Goal: Information Seeking & Learning: Learn about a topic

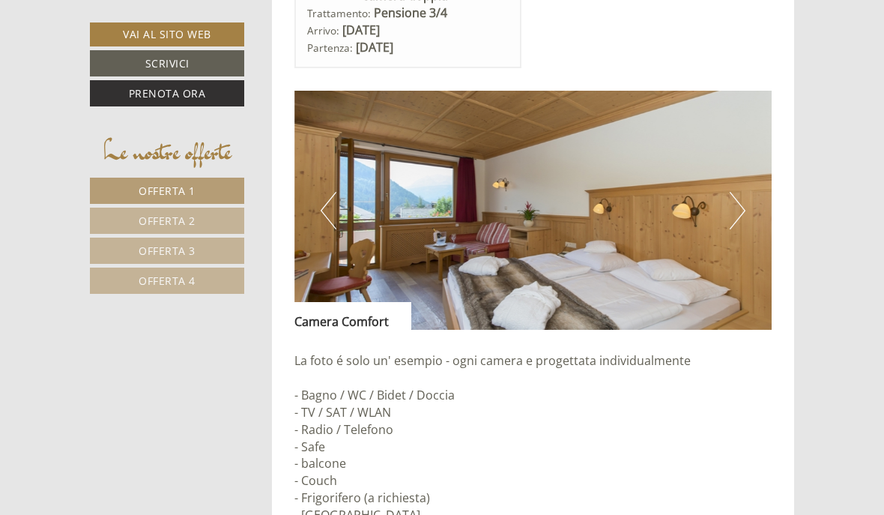
scroll to position [765, 0]
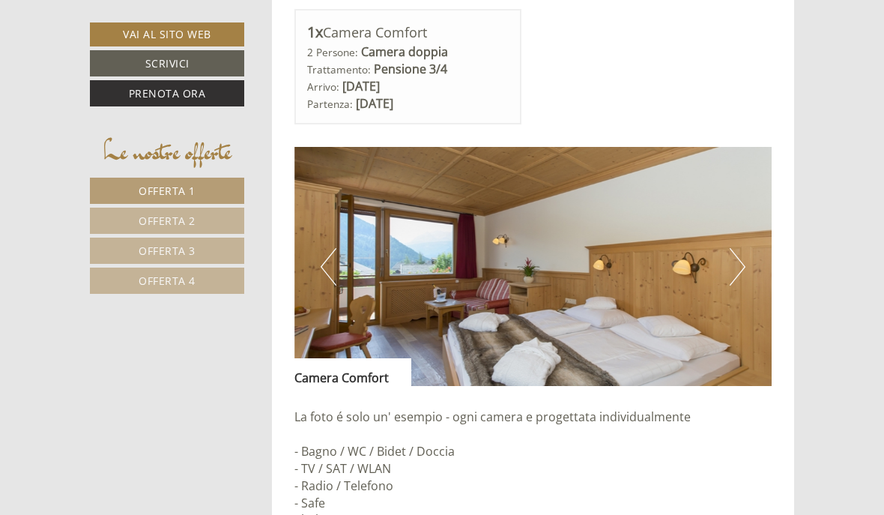
click at [739, 258] on img at bounding box center [533, 266] width 478 height 239
click at [730, 274] on button "Next" at bounding box center [738, 266] width 16 height 37
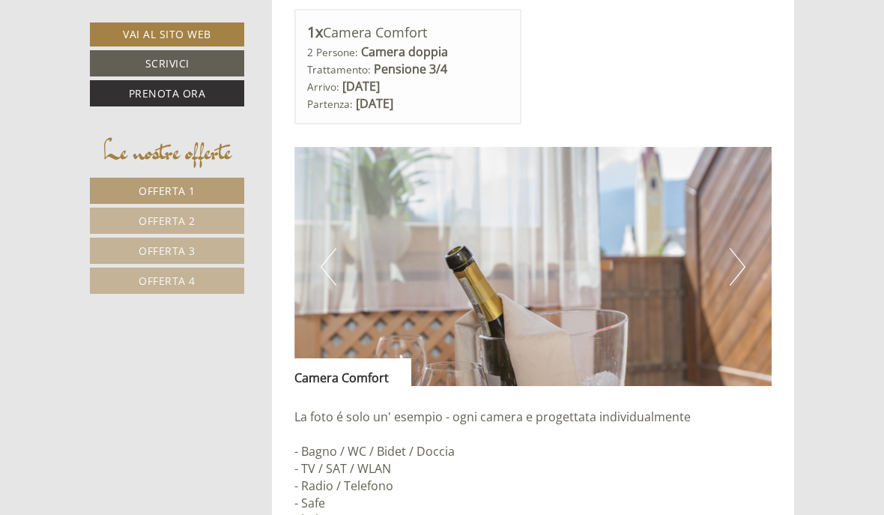
click at [735, 273] on button "Next" at bounding box center [738, 266] width 16 height 37
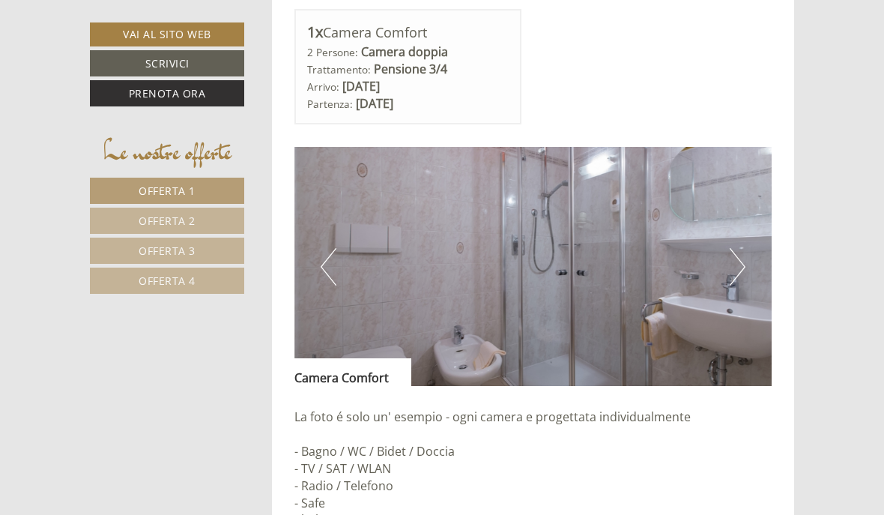
click at [732, 269] on button "Next" at bounding box center [738, 266] width 16 height 37
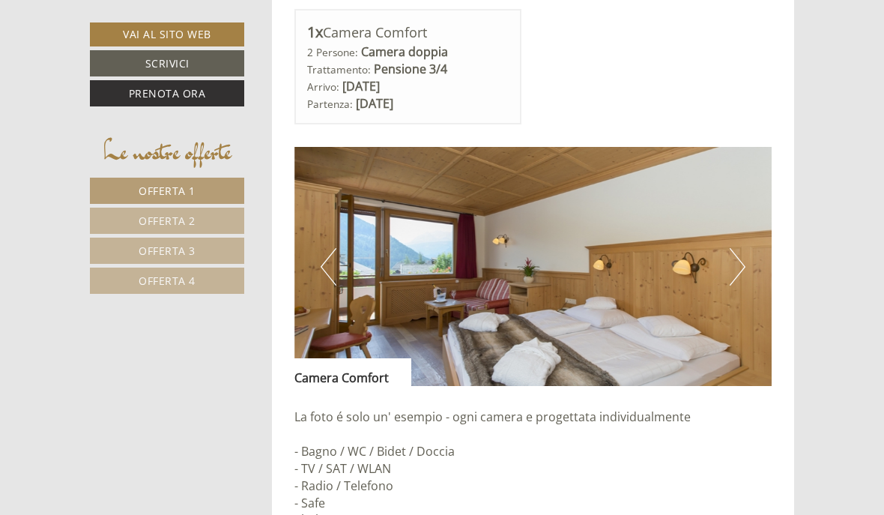
click at [733, 264] on button "Next" at bounding box center [738, 266] width 16 height 37
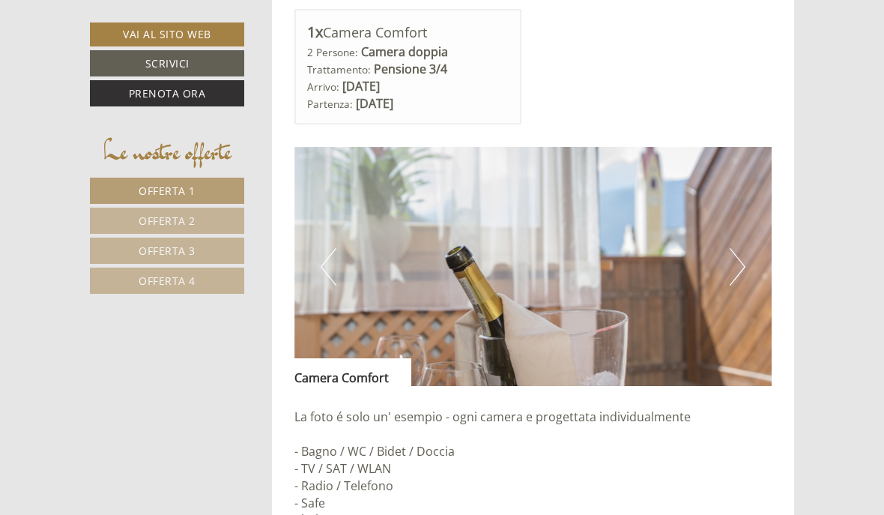
click at [734, 267] on button "Next" at bounding box center [738, 266] width 16 height 37
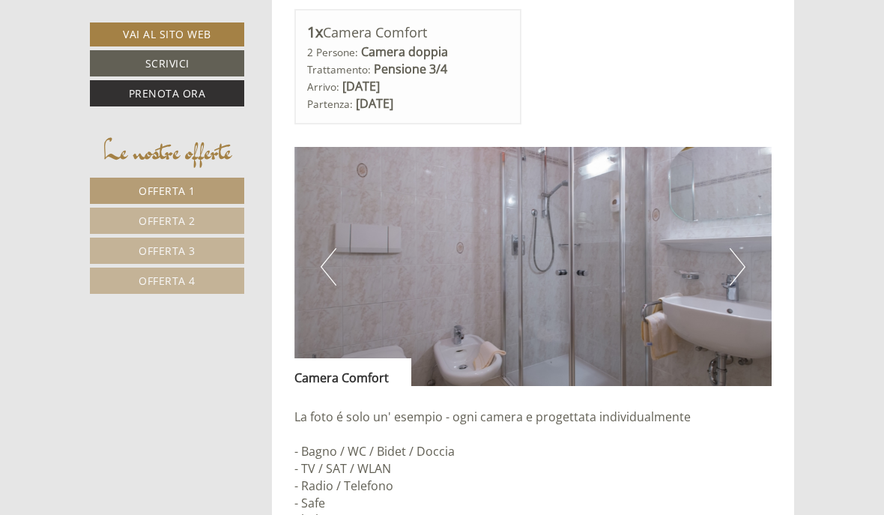
click at [733, 274] on button "Next" at bounding box center [738, 266] width 16 height 37
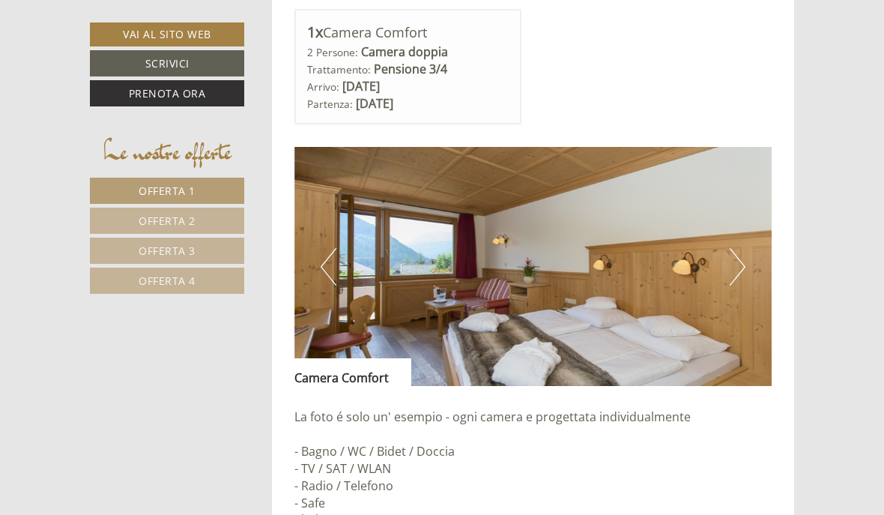
click at [736, 267] on button "Next" at bounding box center [738, 266] width 16 height 37
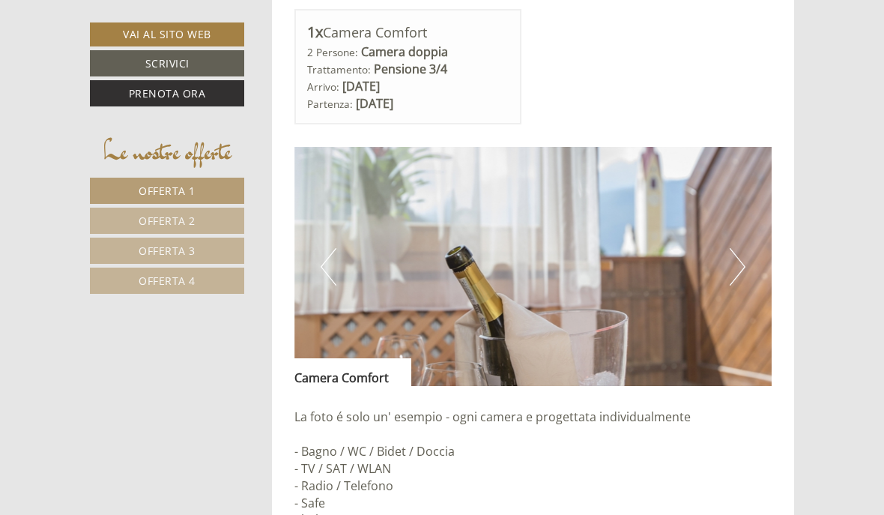
click at [736, 265] on button "Next" at bounding box center [738, 266] width 16 height 37
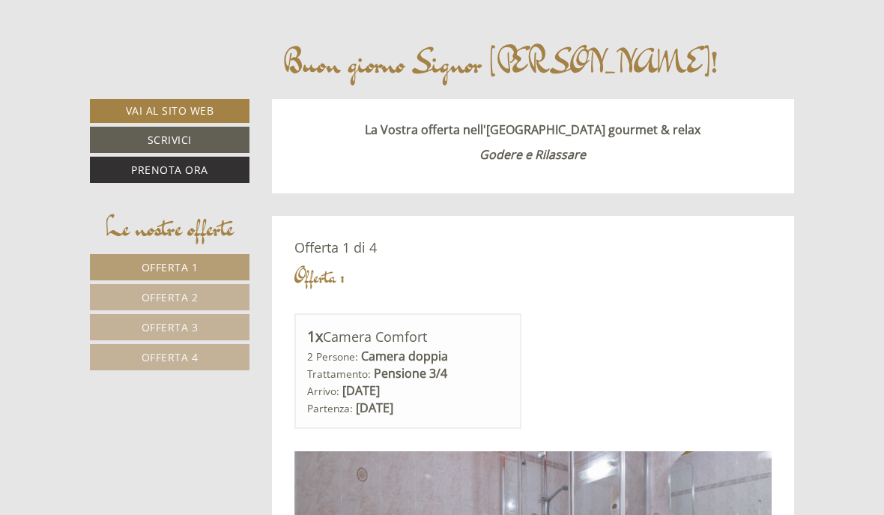
scroll to position [461, 0]
click at [133, 292] on link "Offerta 2" at bounding box center [170, 297] width 160 height 26
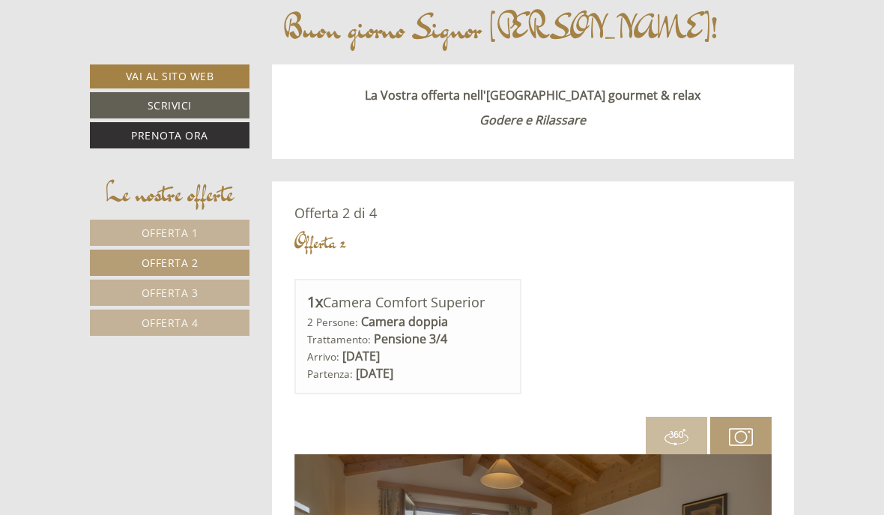
scroll to position [497, 0]
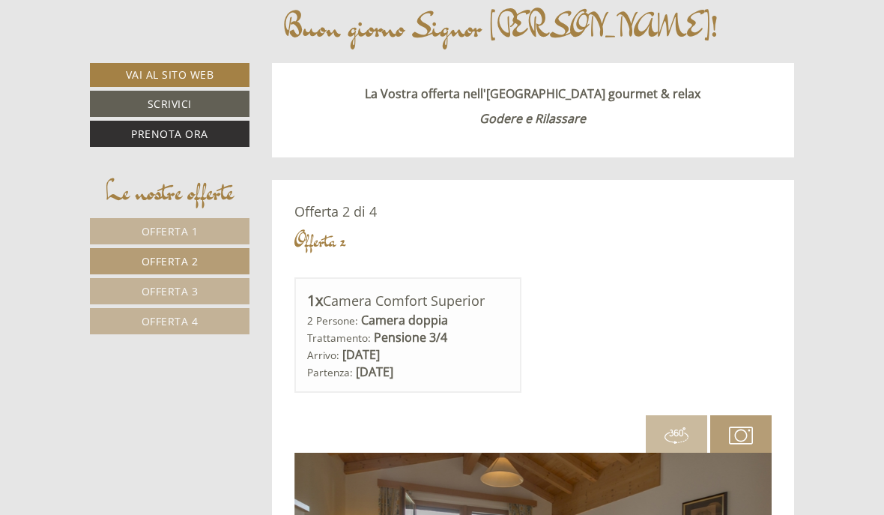
click at [154, 285] on span "Offerta 3" at bounding box center [170, 291] width 57 height 14
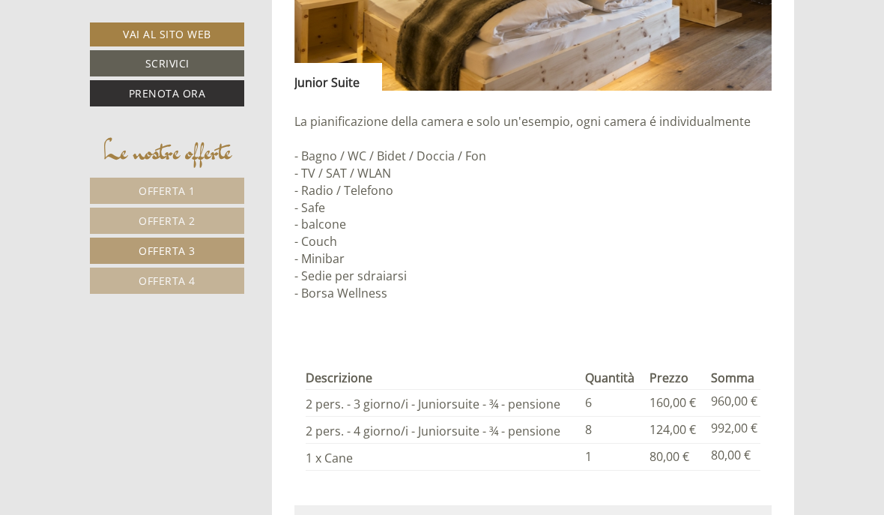
scroll to position [1196, 0]
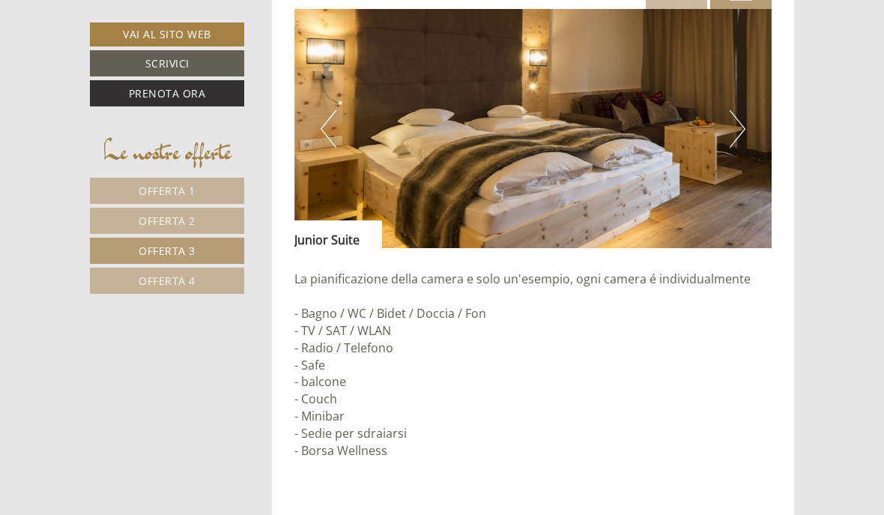
click at [171, 217] on span "Offerta 2" at bounding box center [167, 220] width 57 height 14
